Goal: Information Seeking & Learning: Learn about a topic

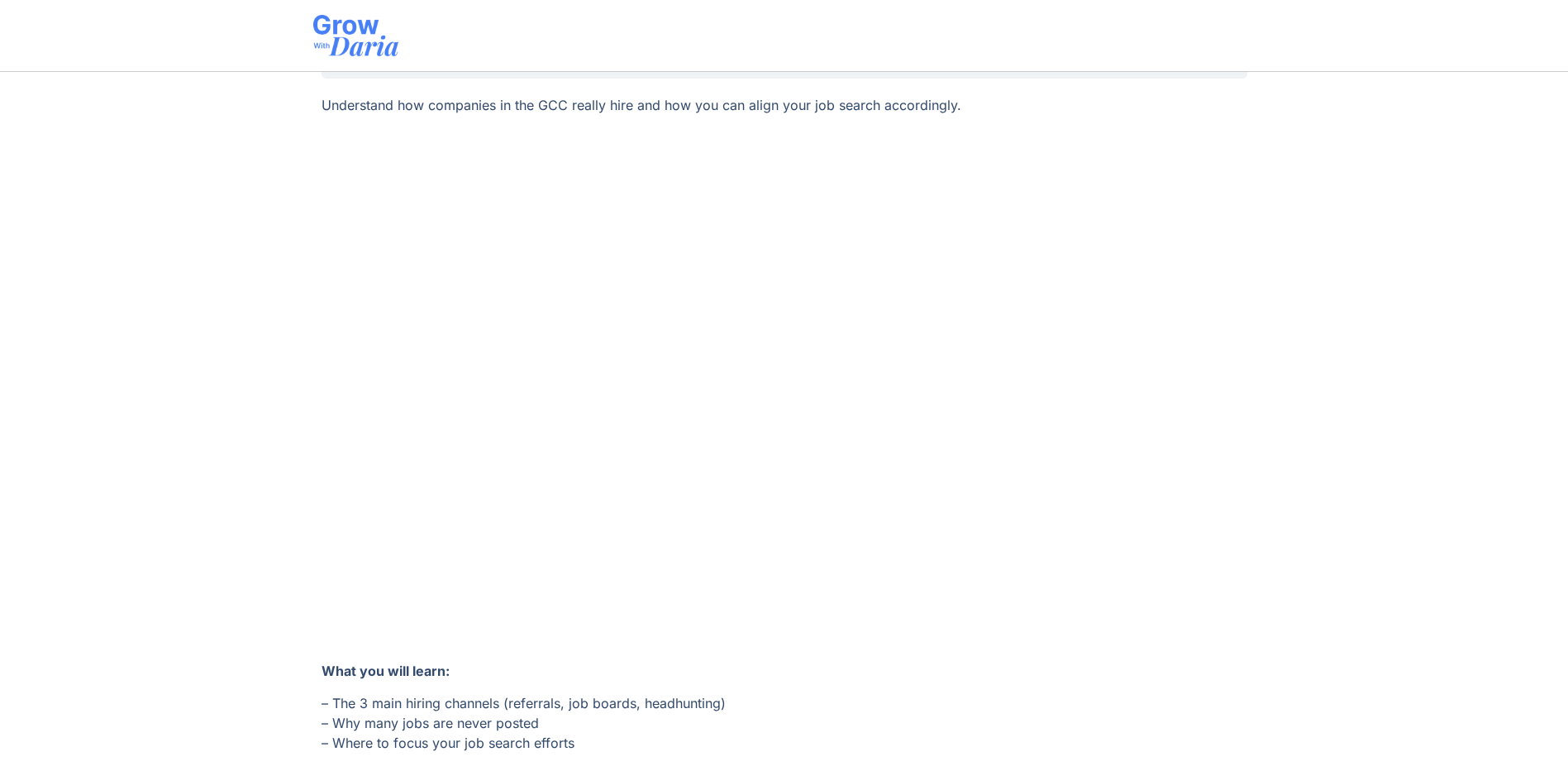
scroll to position [197, 0]
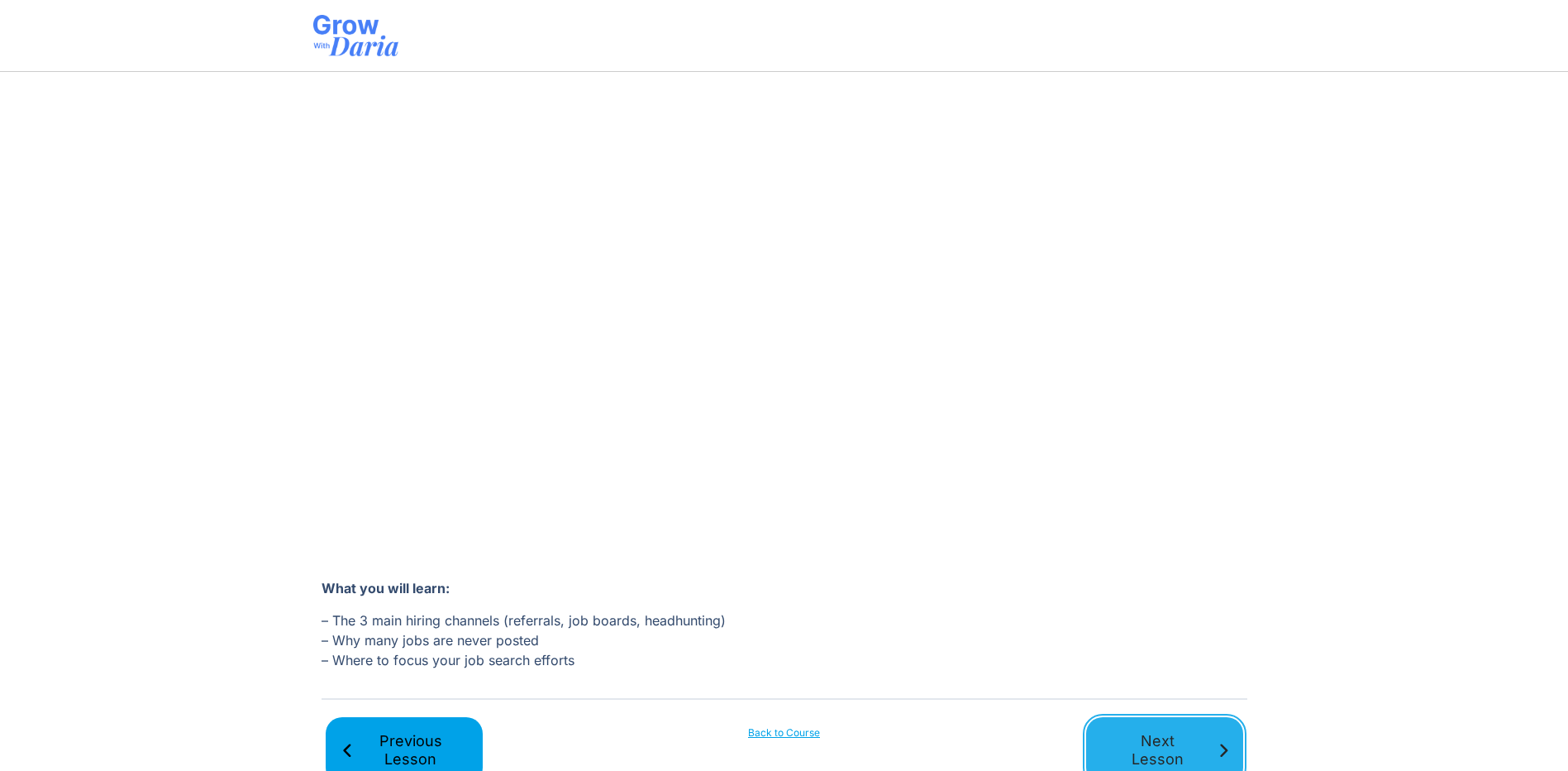
click at [1129, 748] on span "Next Lesson" at bounding box center [1158, 750] width 114 height 37
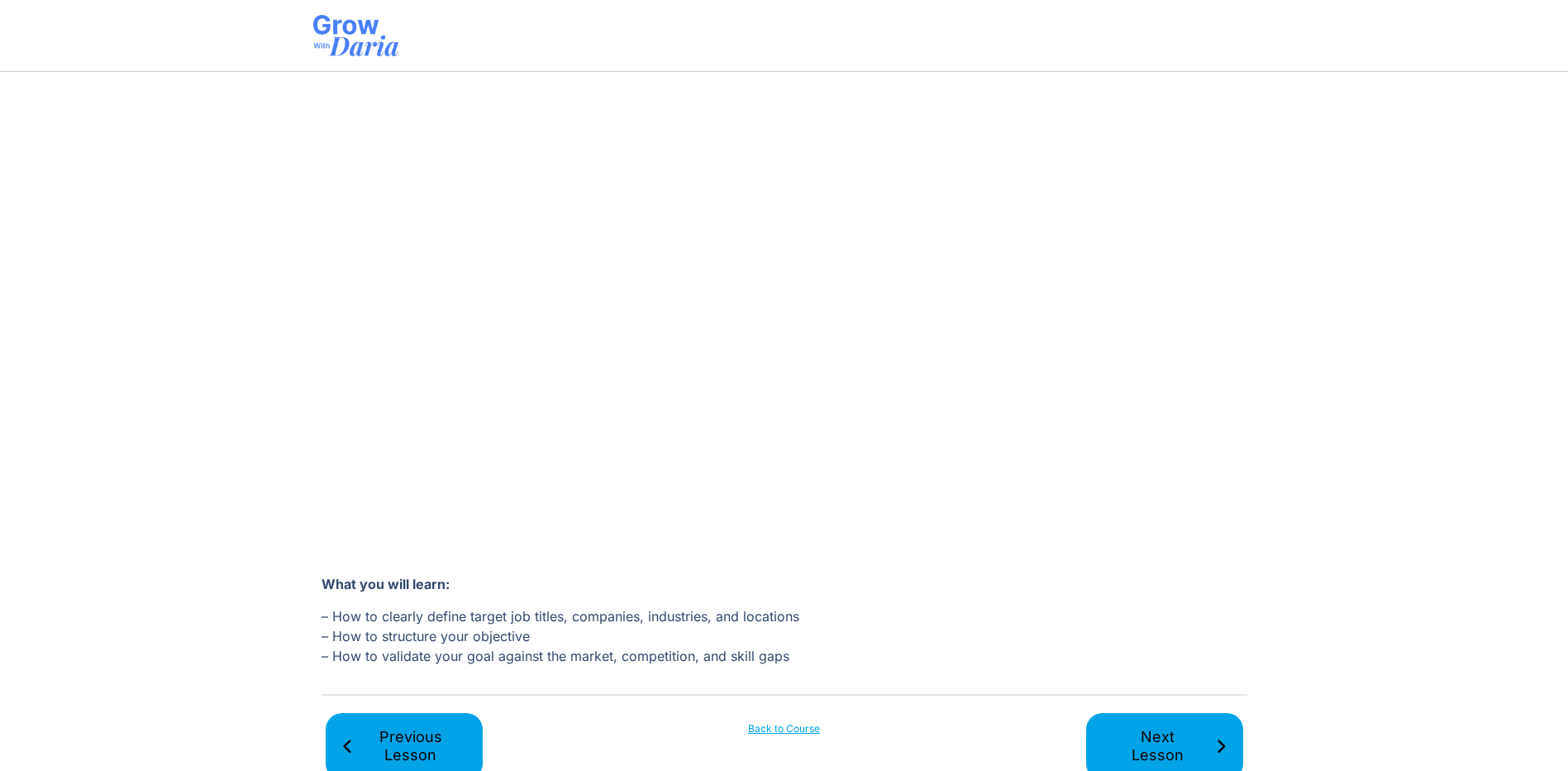
scroll to position [237, 0]
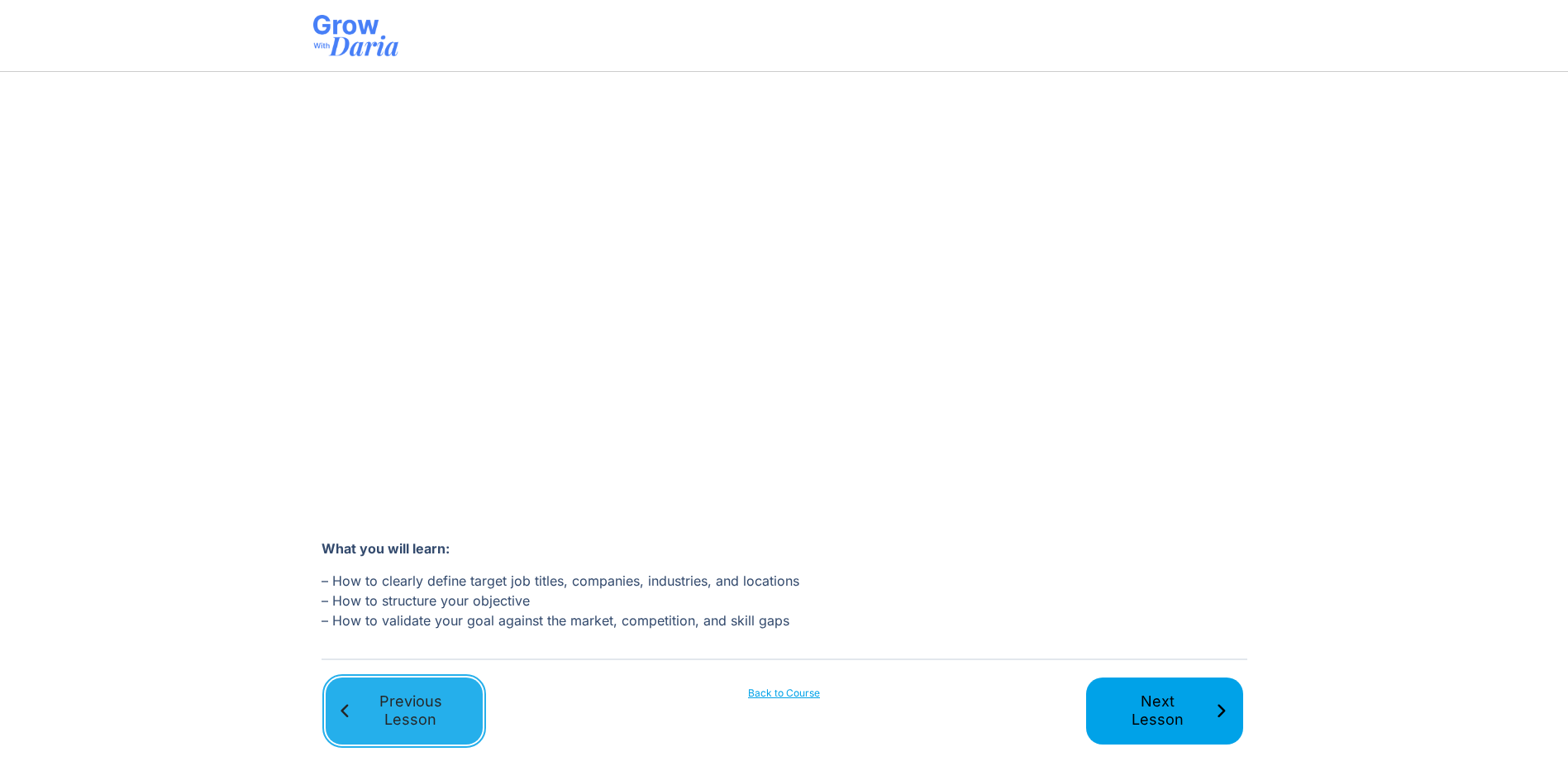
click at [425, 706] on span "Previous Lesson" at bounding box center [410, 710] width 114 height 37
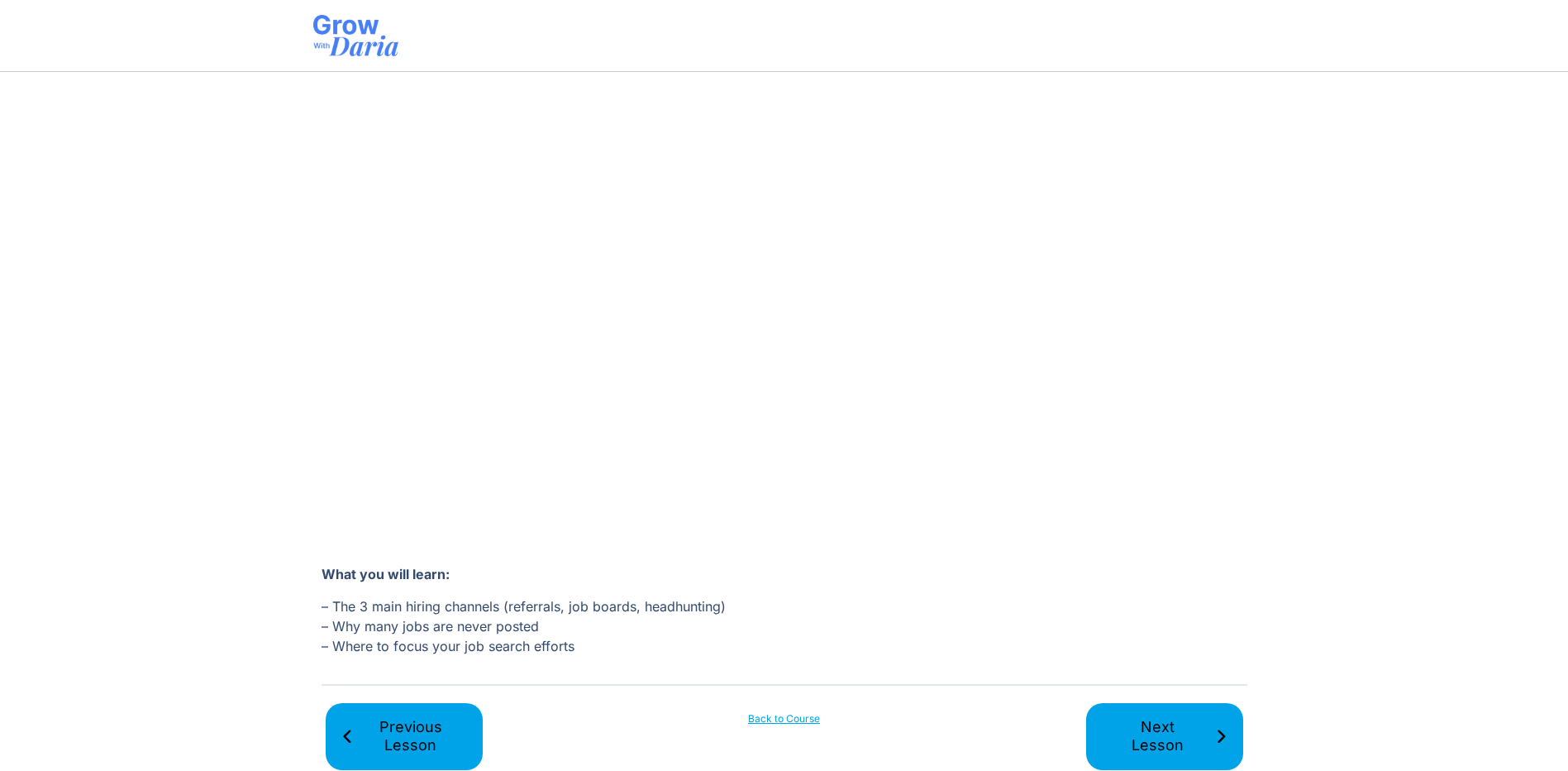
scroll to position [237, 0]
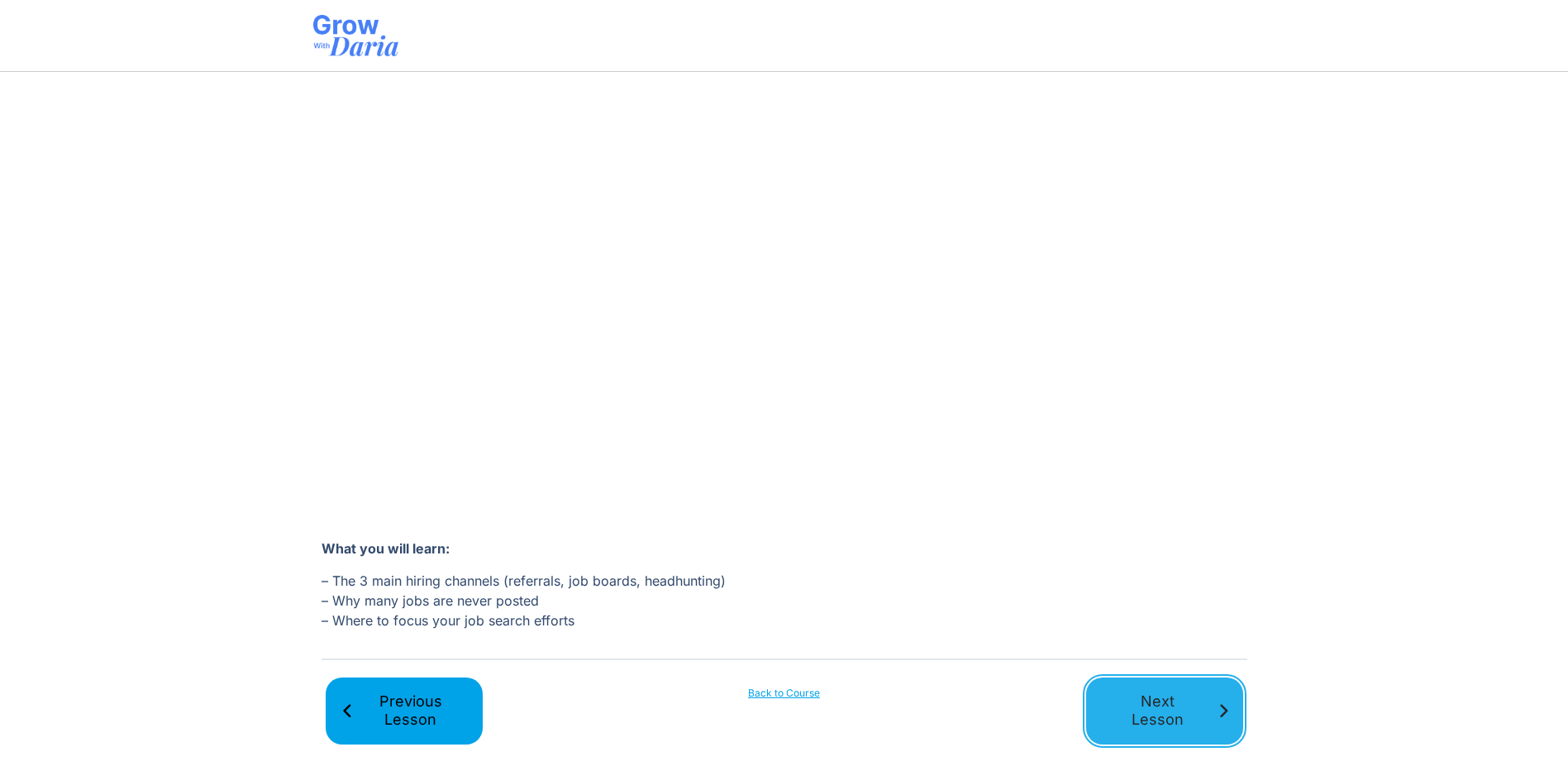
click at [1156, 694] on span "Next Lesson" at bounding box center [1158, 710] width 114 height 37
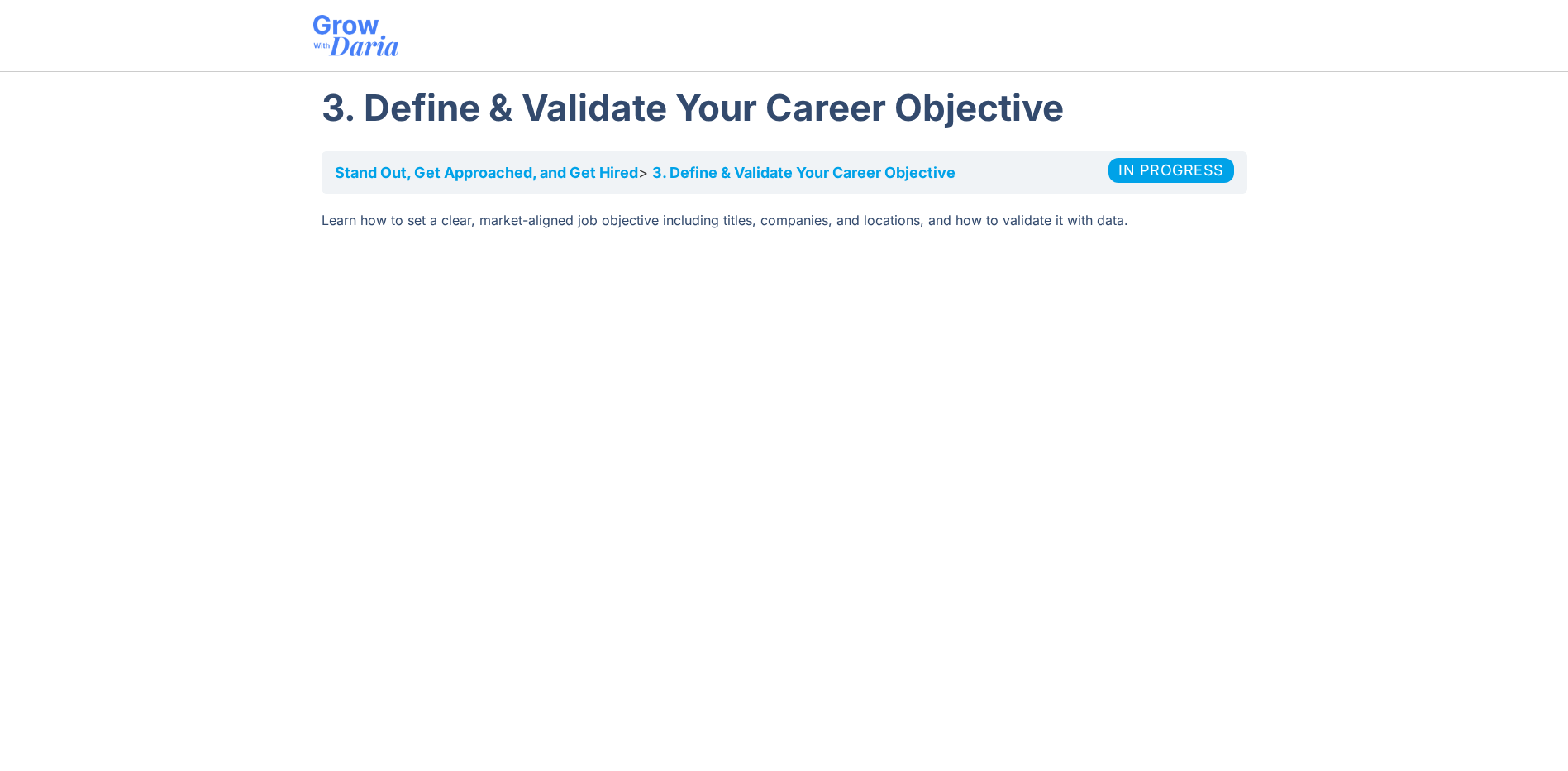
scroll to position [237, 0]
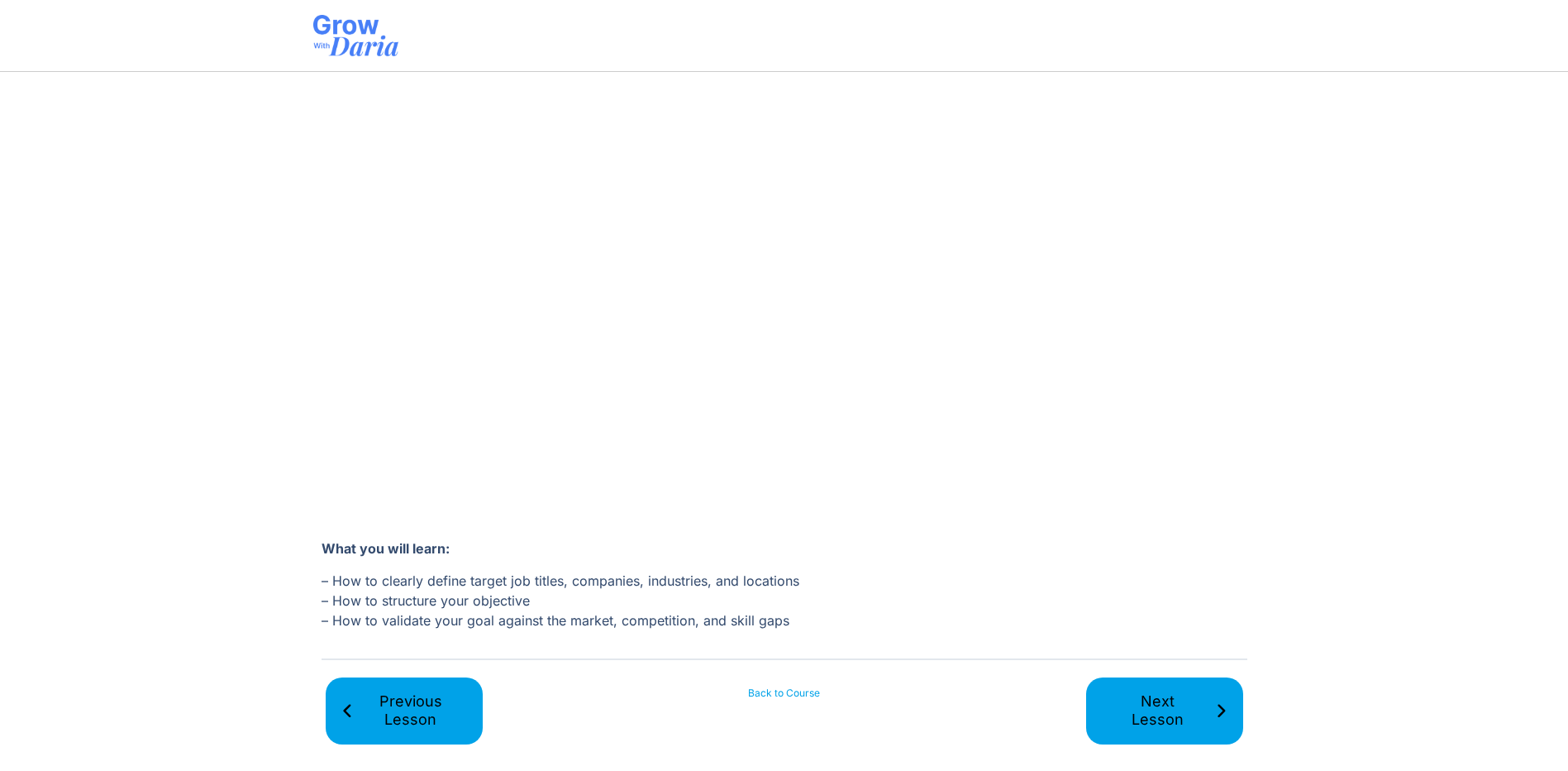
click at [788, 689] on link "Back to Course" at bounding box center [784, 692] width 157 height 15
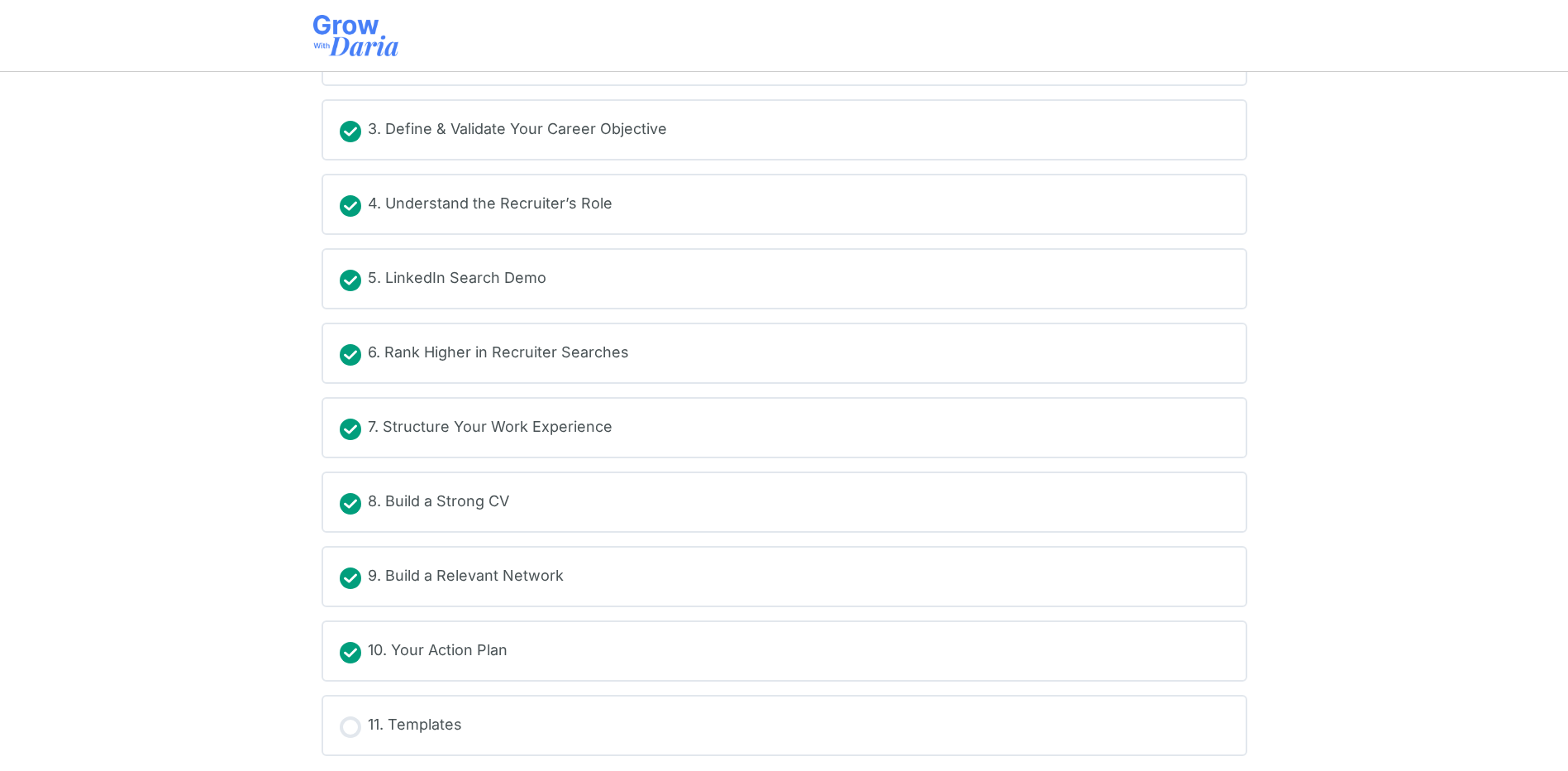
scroll to position [382, 0]
